Goal: Find specific page/section: Find specific page/section

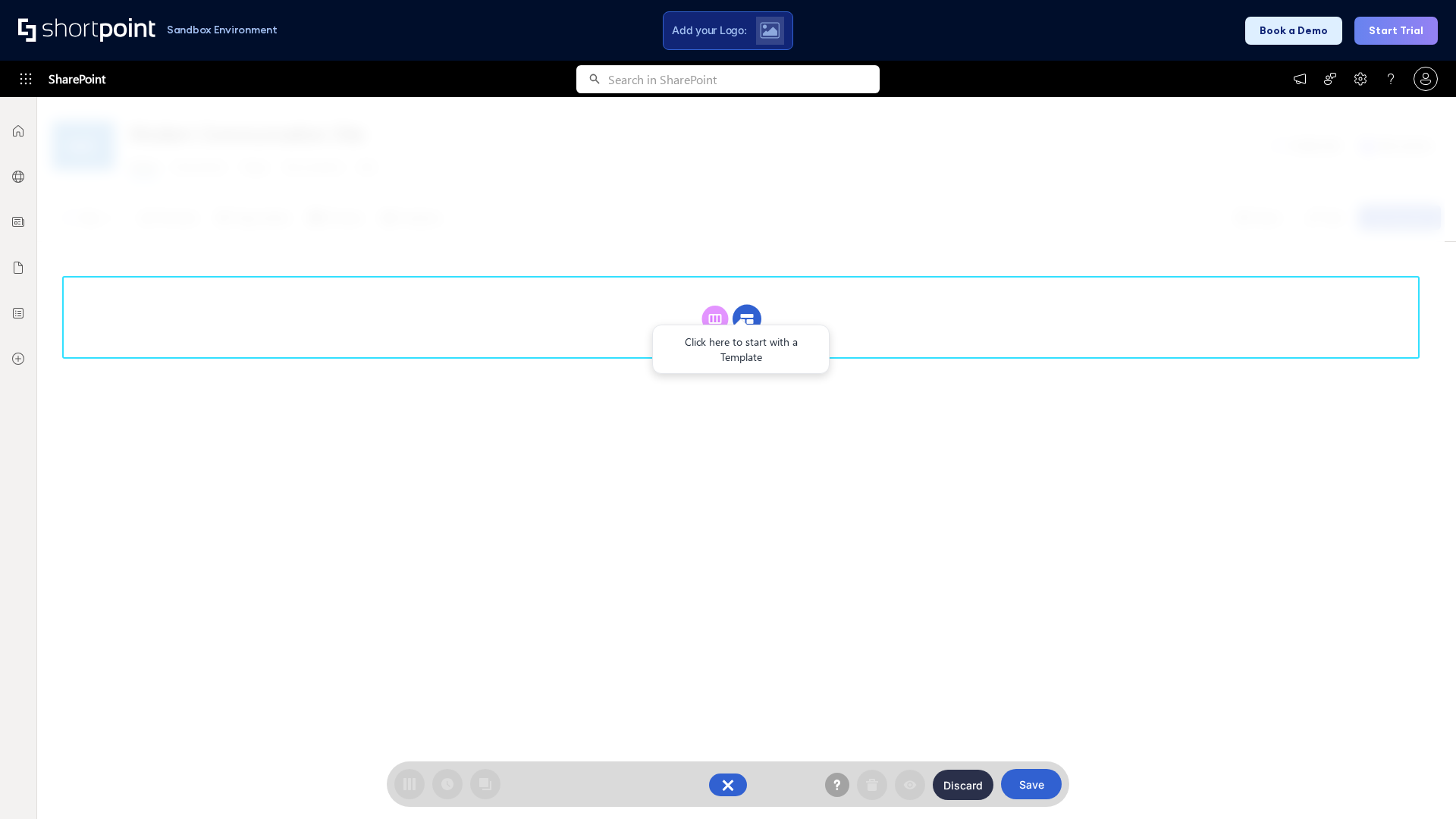
click at [747, 319] on circle at bounding box center [746, 319] width 29 height 29
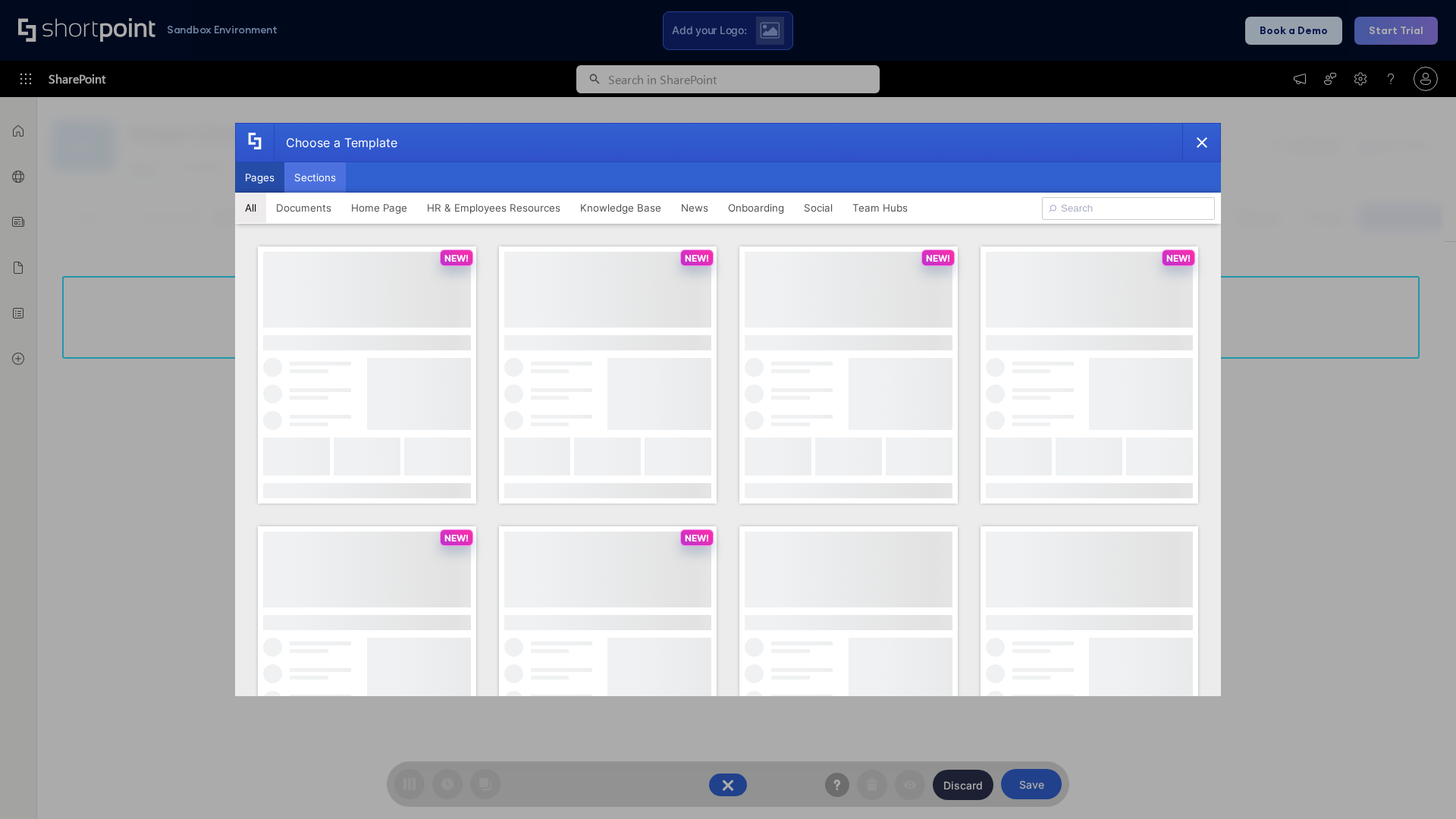
click at [315, 177] on button "Sections" at bounding box center [315, 177] width 61 height 30
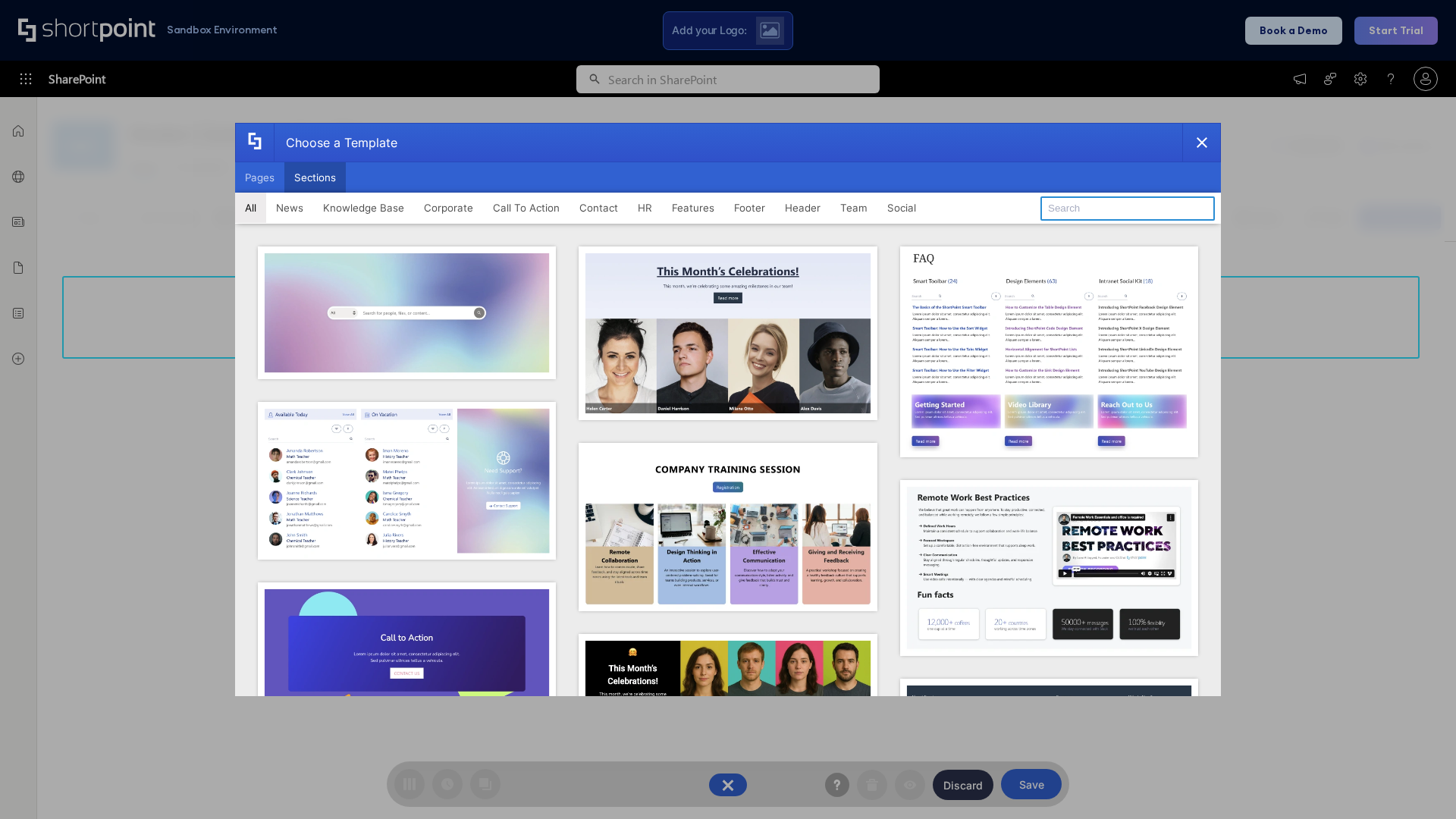
type input "Search"
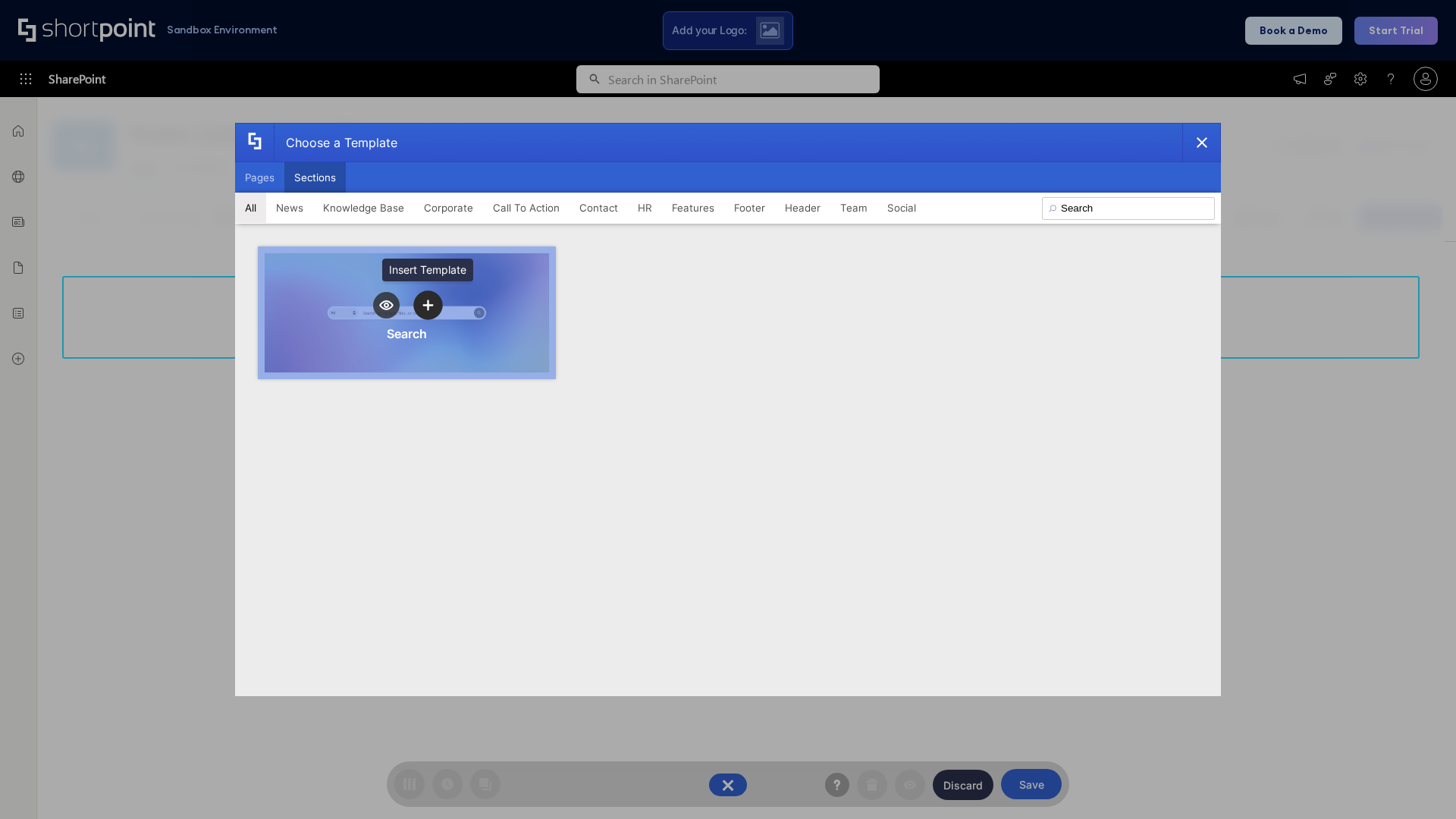
click at [428, 305] on icon "template selector" at bounding box center [427, 305] width 10 height 10
